Goal: Feedback & Contribution: Submit feedback/report problem

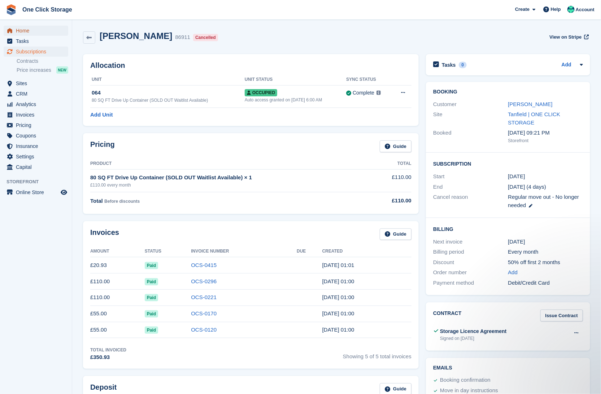
click at [24, 27] on span "Home" at bounding box center [37, 31] width 43 height 10
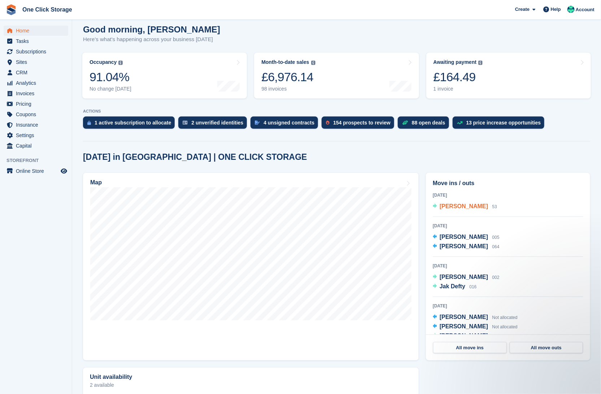
click at [466, 204] on span "Steven Laverick" at bounding box center [464, 206] width 48 height 6
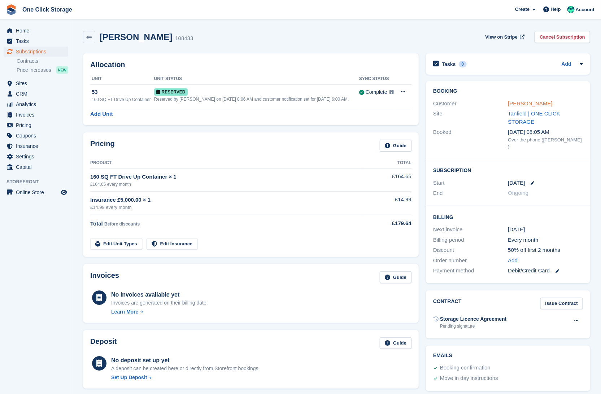
click at [537, 103] on link "[PERSON_NAME]" at bounding box center [531, 103] width 44 height 6
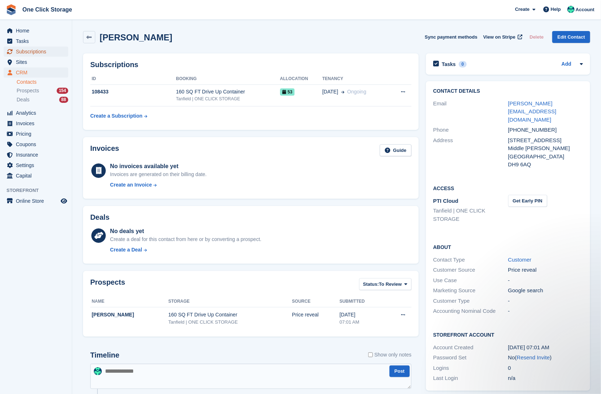
click at [34, 51] on span "Subscriptions" at bounding box center [37, 52] width 43 height 10
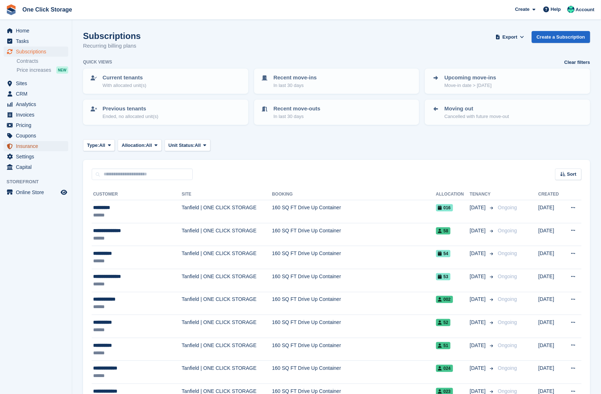
click at [29, 145] on span "Insurance" at bounding box center [37, 146] width 43 height 10
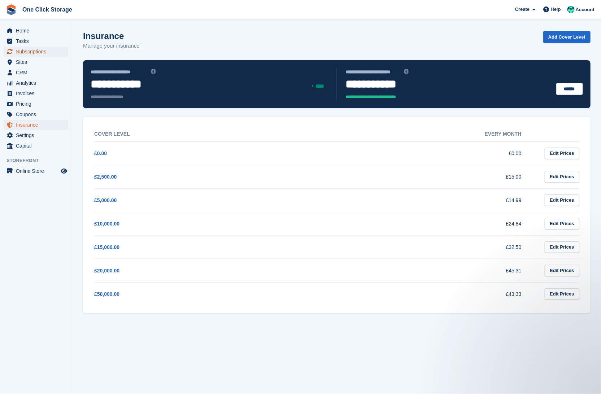
click at [27, 49] on span "Subscriptions" at bounding box center [37, 52] width 43 height 10
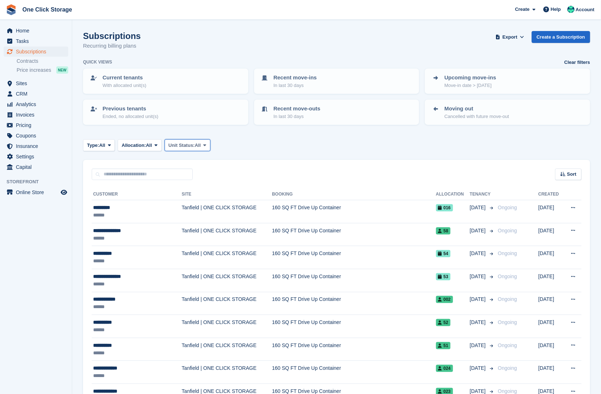
click at [195, 146] on span "Unit Status:" at bounding box center [182, 145] width 26 height 7
click at [111, 143] on icon at bounding box center [109, 145] width 3 height 5
click at [519, 37] on span at bounding box center [522, 37] width 7 height 7
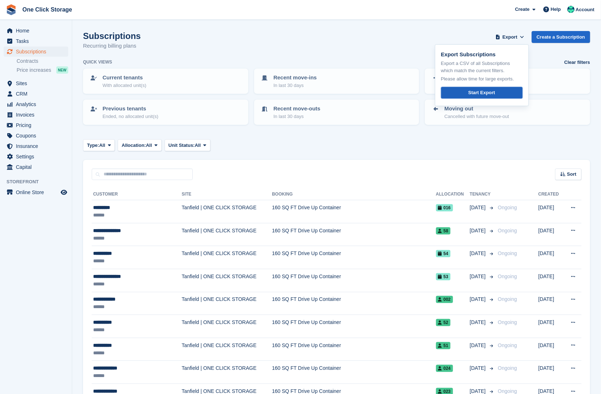
click at [484, 91] on div "Start Export" at bounding box center [481, 92] width 27 height 7
click at [557, 11] on span "Help" at bounding box center [556, 9] width 10 height 7
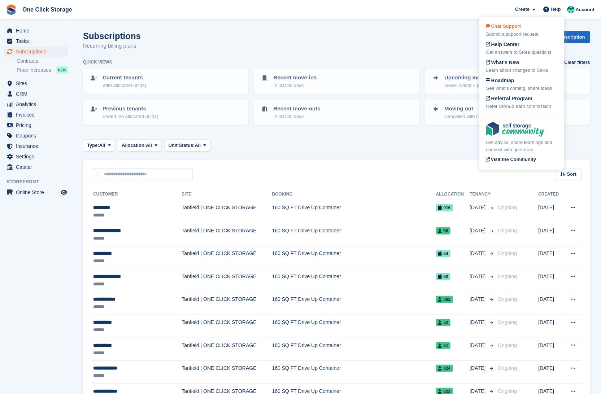
click at [524, 29] on div "Chat Support Submit a support request" at bounding box center [522, 30] width 71 height 15
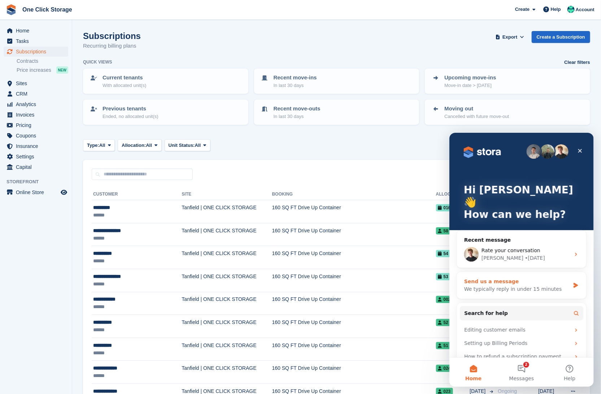
click at [519, 285] on div "We typically reply in under 15 minutes" at bounding box center [517, 289] width 106 height 8
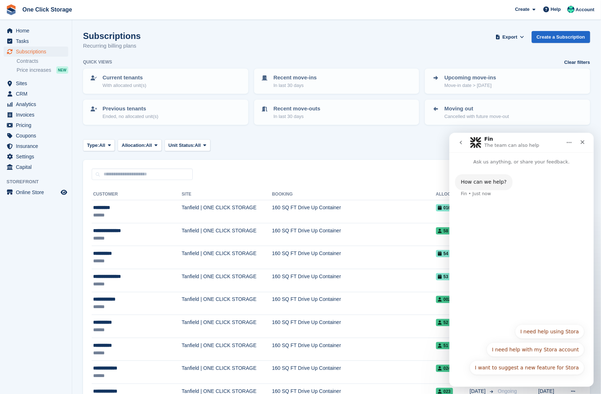
click at [537, 367] on button "I want to suggest a new feature for Stora" at bounding box center [527, 367] width 115 height 14
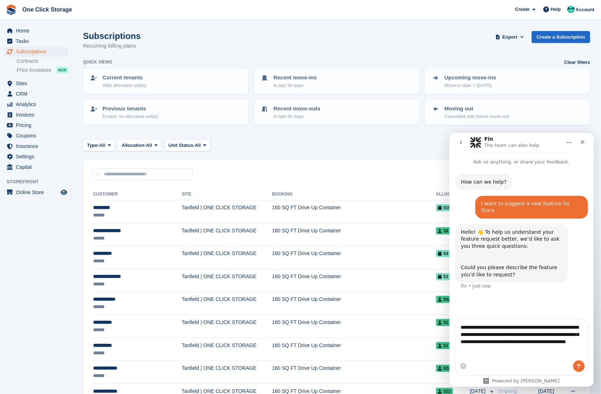
type textarea "**********"
click at [581, 364] on icon "Send a message…" at bounding box center [579, 366] width 6 height 6
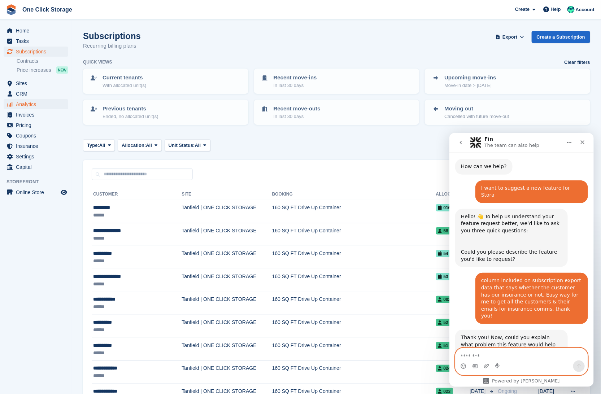
scroll to position [21, 0]
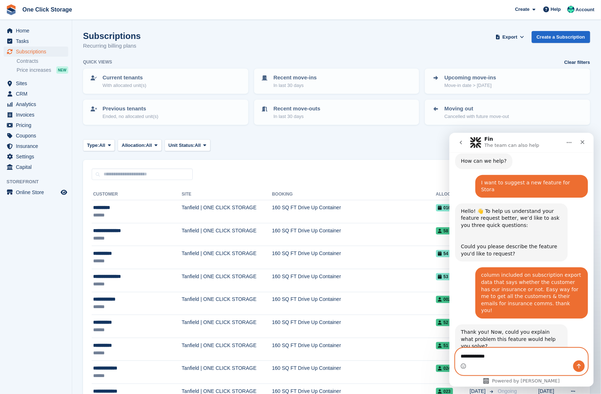
type textarea "**********"
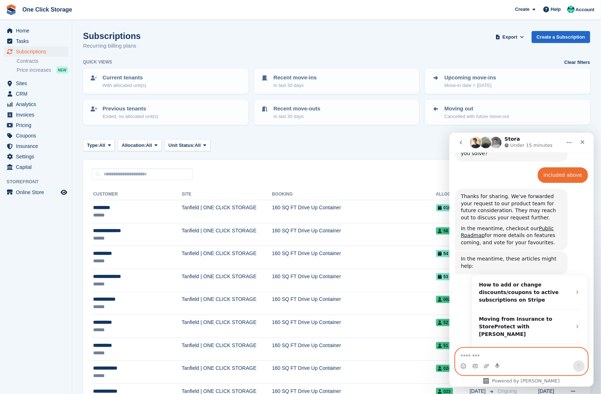
scroll to position [213, 0]
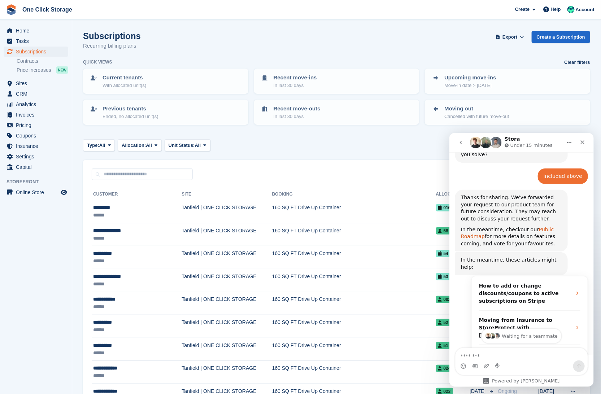
click at [541, 226] on link "Public Roadmap" at bounding box center [507, 232] width 93 height 13
